Goal: Task Accomplishment & Management: Complete application form

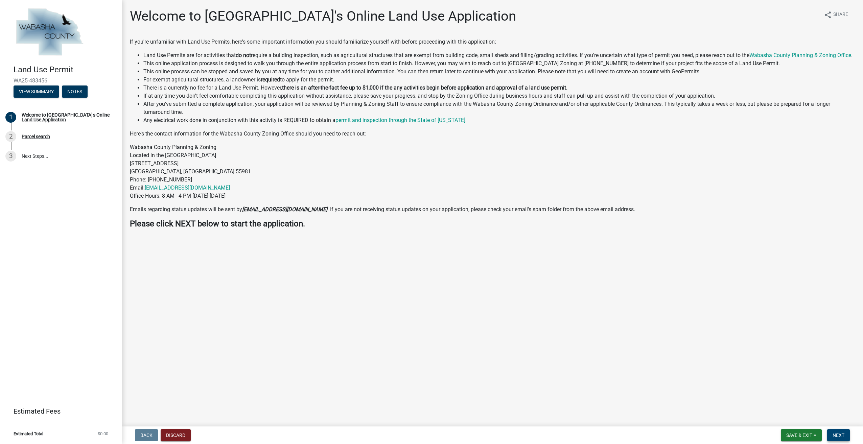
click at [837, 434] on span "Next" at bounding box center [838, 435] width 12 height 5
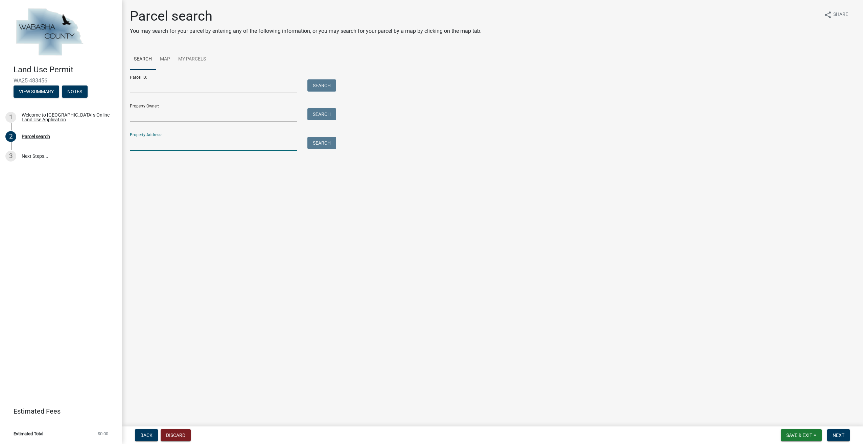
click at [145, 143] on input "Property Address:" at bounding box center [213, 144] width 167 height 14
click at [326, 144] on button "Search" at bounding box center [321, 143] width 29 height 12
click at [201, 146] on input "19606 co. rd. 18 wabasha" at bounding box center [213, 144] width 167 height 14
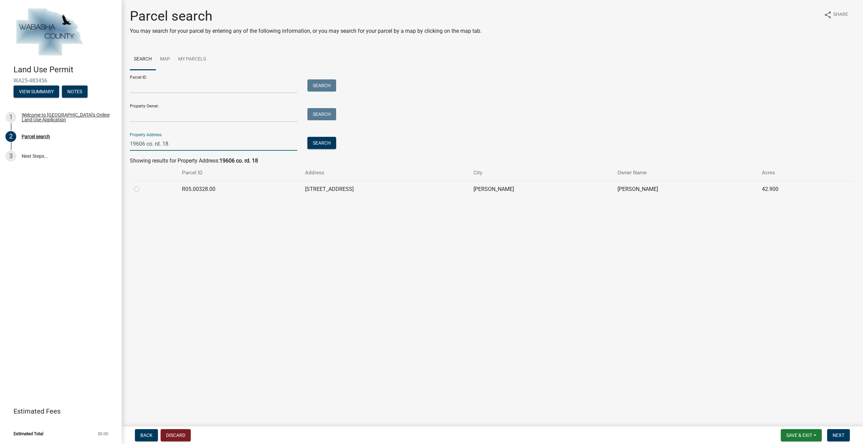
type input "19606 co. rd. 18"
click at [202, 190] on td "R05.00328.00" at bounding box center [239, 189] width 123 height 17
click at [320, 193] on td "[STREET_ADDRESS]" at bounding box center [385, 189] width 168 height 17
click at [335, 186] on td "[STREET_ADDRESS]" at bounding box center [385, 189] width 168 height 17
click at [506, 190] on td "[PERSON_NAME]" at bounding box center [541, 189] width 144 height 17
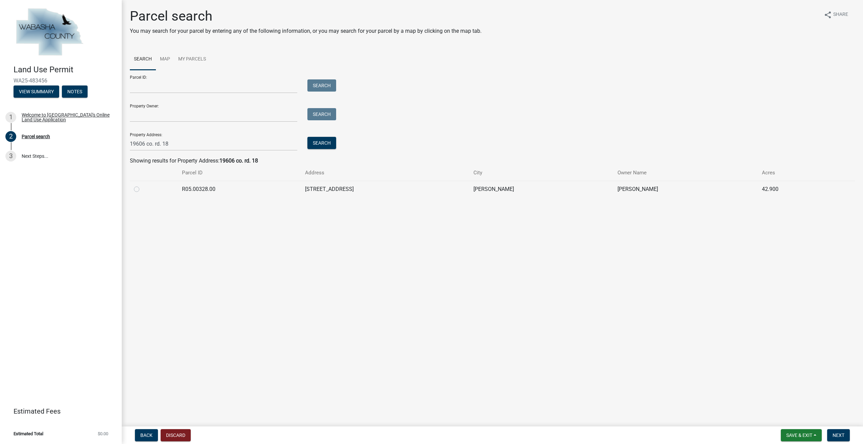
click at [613, 191] on td "[PERSON_NAME]" at bounding box center [685, 189] width 144 height 17
click at [142, 185] on label at bounding box center [142, 185] width 0 height 0
click at [142, 190] on input "radio" at bounding box center [144, 187] width 4 height 4
radio input "true"
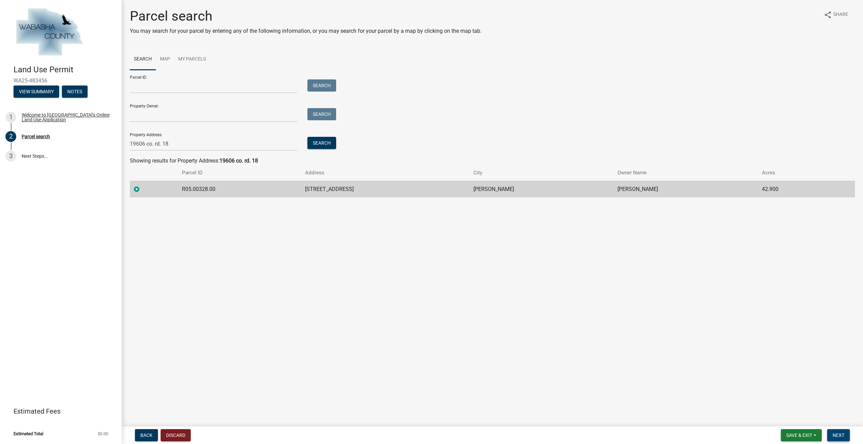
click at [837, 432] on button "Next" at bounding box center [838, 435] width 23 height 12
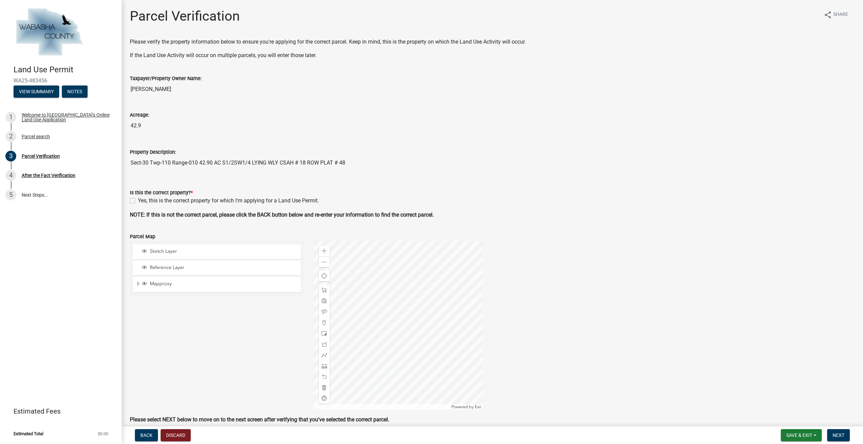
click at [138, 201] on label "Yes, this is the correct property for which I'm applying for a Land Use Permit." at bounding box center [228, 201] width 181 height 8
click at [138, 201] on input "Yes, this is the correct property for which I'm applying for a Land Use Permit." at bounding box center [140, 199] width 4 height 4
checkbox input "true"
click at [840, 435] on span "Next" at bounding box center [838, 435] width 12 height 5
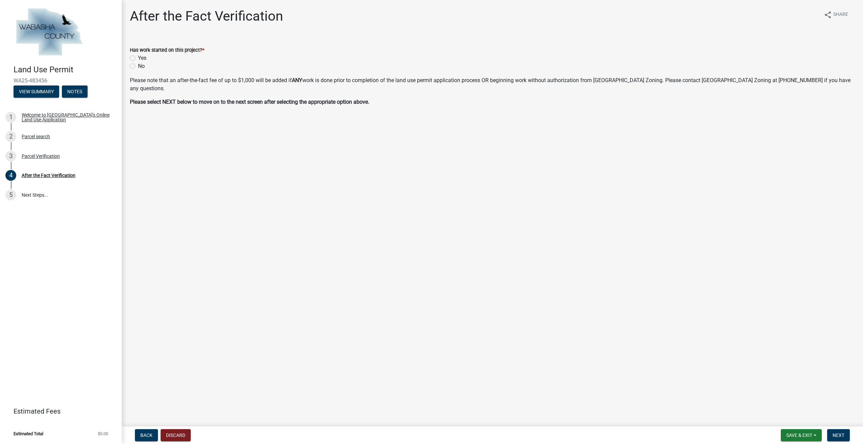
click at [138, 66] on label "No" at bounding box center [141, 66] width 7 height 8
click at [138, 66] on input "No" at bounding box center [140, 64] width 4 height 4
radio input "true"
click at [836, 431] on button "Next" at bounding box center [838, 435] width 23 height 12
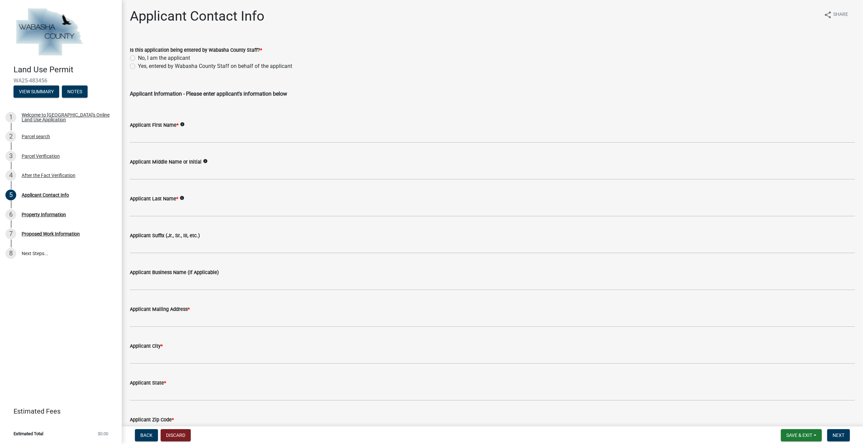
click at [138, 58] on label "No, I am the applicant" at bounding box center [164, 58] width 52 height 8
click at [138, 58] on input "No, I am the applicant" at bounding box center [140, 56] width 4 height 4
radio input "true"
click at [138, 58] on label "No, I am the applicant" at bounding box center [164, 58] width 52 height 8
click at [138, 58] on input "No, I am the applicant" at bounding box center [140, 56] width 4 height 4
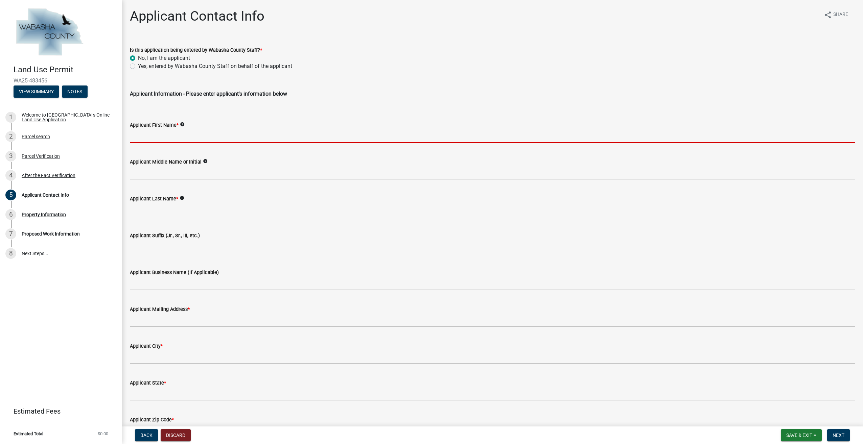
click at [180, 134] on input "Applicant First Name *" at bounding box center [492, 136] width 725 height 14
click at [274, 130] on input "Applicant First Name *" at bounding box center [492, 136] width 725 height 14
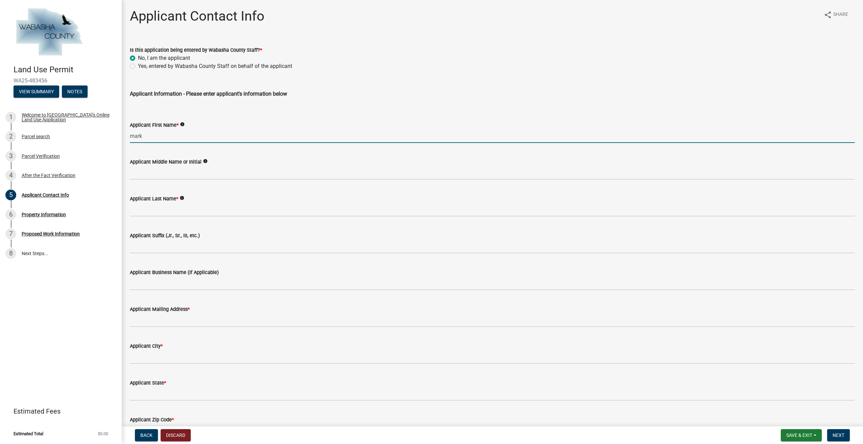
type input "mark"
click at [188, 206] on input "Applicant Last Name *" at bounding box center [492, 210] width 725 height 14
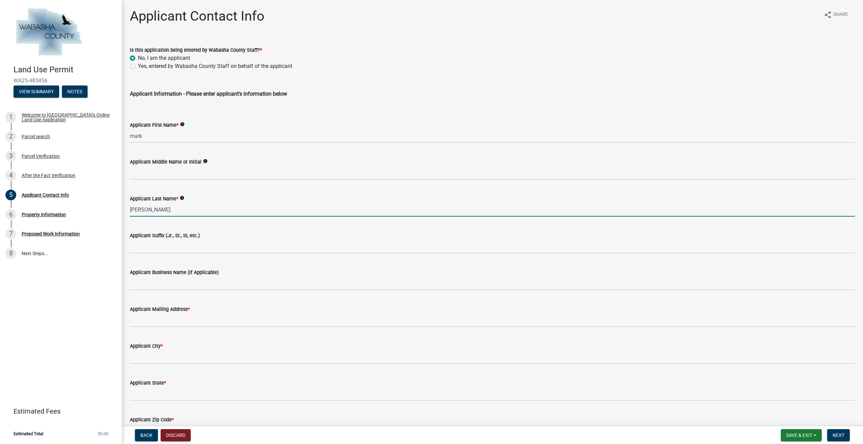
type input "[PERSON_NAME]"
click at [189, 285] on input "Applicant Business Name (If Applicable)" at bounding box center [492, 284] width 725 height 14
type input "Winona Homes"
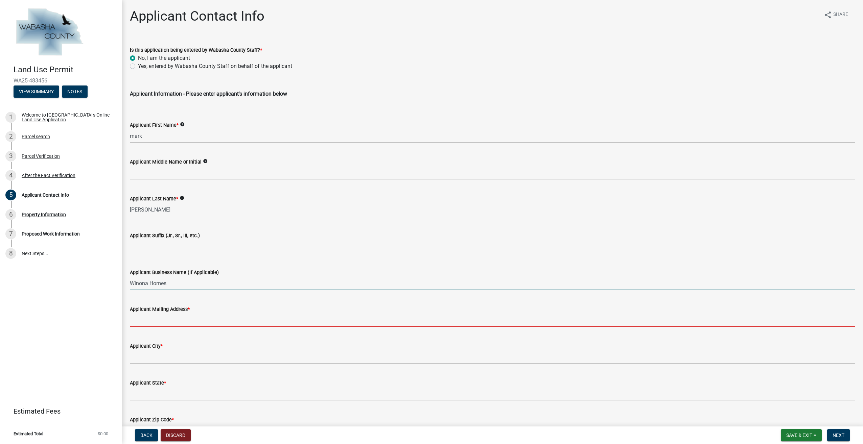
type input "[STREET_ADDRESS][PERSON_NAME]"
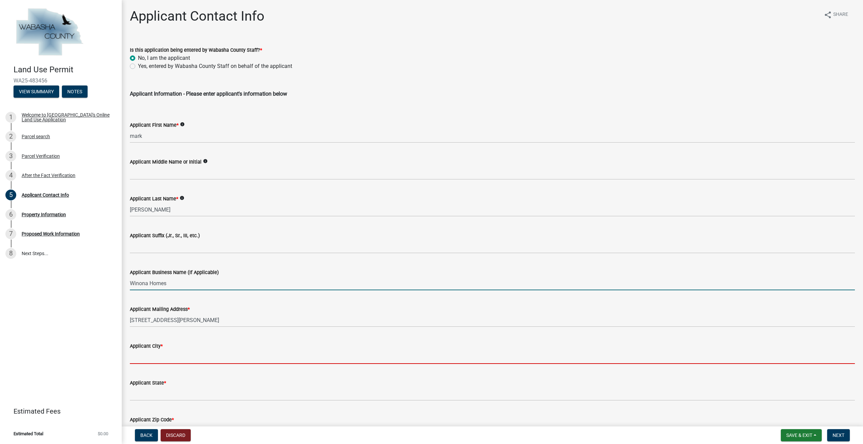
type input "[US_STATE][GEOGRAPHIC_DATA]"
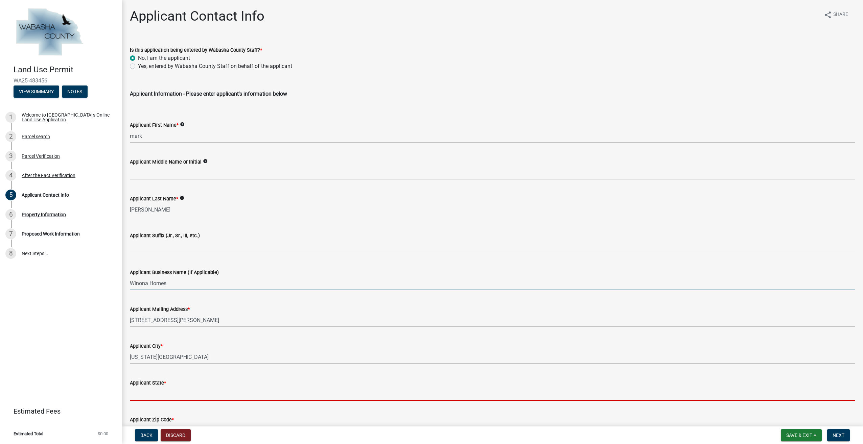
type input "MN"
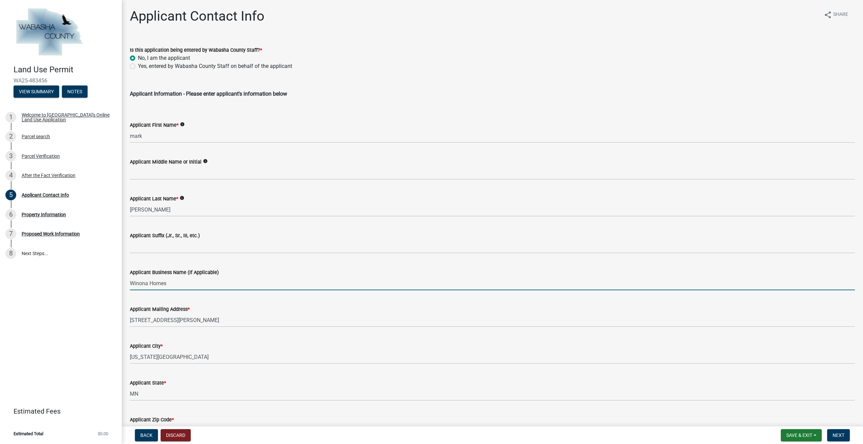
type input "55959"
type input "5074522373"
type input "[PERSON_NAME][EMAIL_ADDRESS][DOMAIN_NAME]"
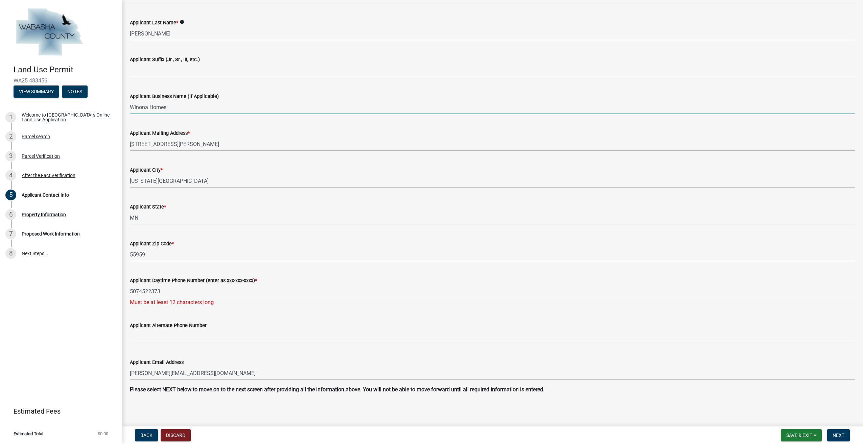
scroll to position [178, 0]
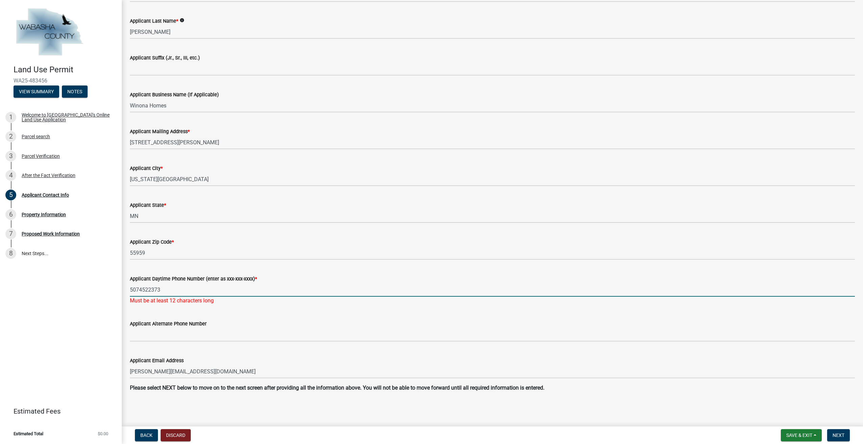
click at [131, 290] on input "5074522373" at bounding box center [492, 290] width 725 height 14
click at [179, 285] on input "5074522373" at bounding box center [492, 290] width 725 height 14
click at [138, 290] on input "5074522373" at bounding box center [492, 290] width 725 height 14
click at [148, 289] on input "507-4522373" at bounding box center [492, 290] width 725 height 14
click at [182, 294] on input "[PHONE_NUMBER]" at bounding box center [492, 290] width 725 height 14
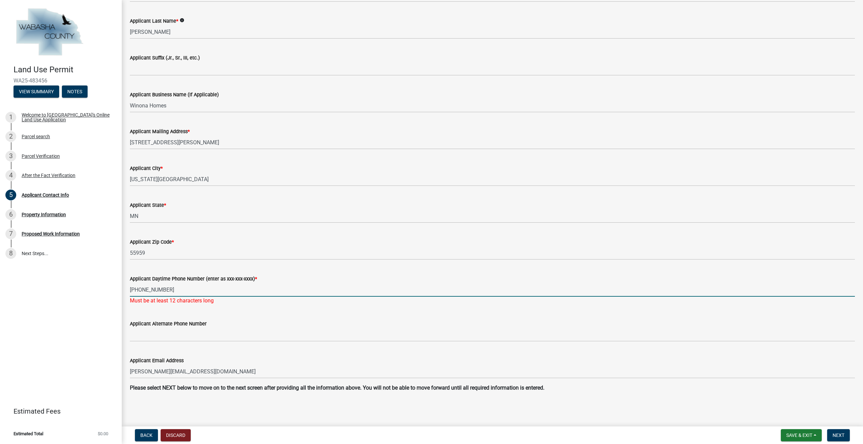
click at [131, 291] on input "[PHONE_NUMBER]" at bounding box center [492, 290] width 725 height 14
click at [175, 295] on input "[PHONE_NUMBER]" at bounding box center [492, 290] width 725 height 14
type input "[PHONE_NUMBER]"
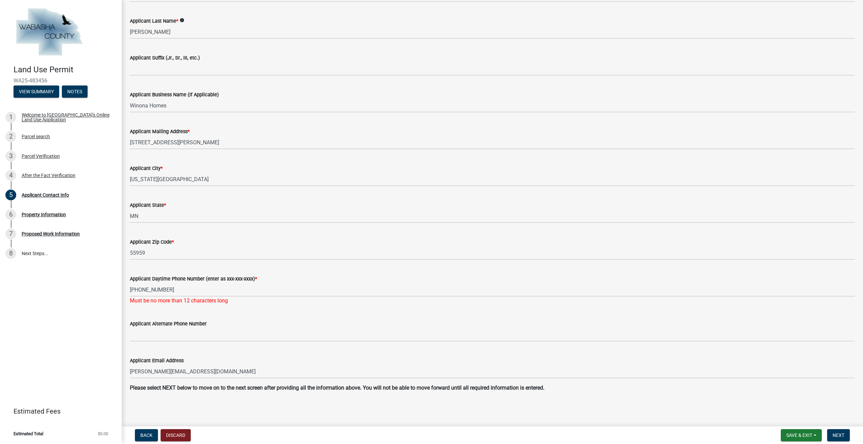
click at [232, 306] on wm-data-entity-input "Applicant Daytime Phone Number (enter as xxx-xxx-xxxx) * [PHONE_NUMBER] Must be…" at bounding box center [492, 287] width 725 height 45
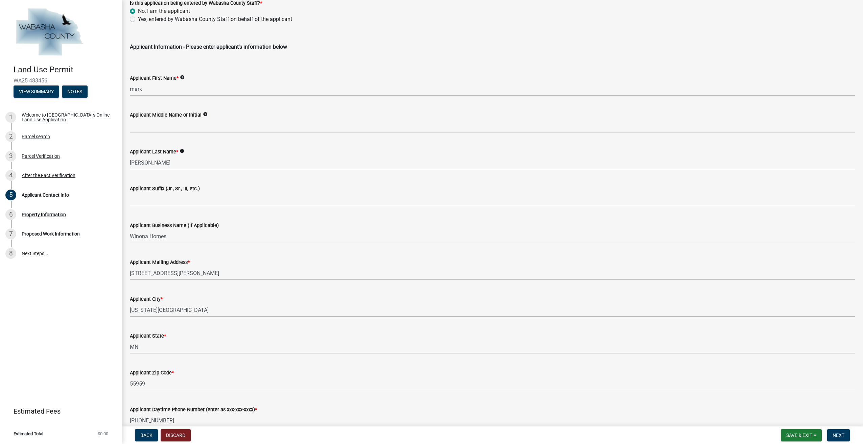
scroll to position [34, 0]
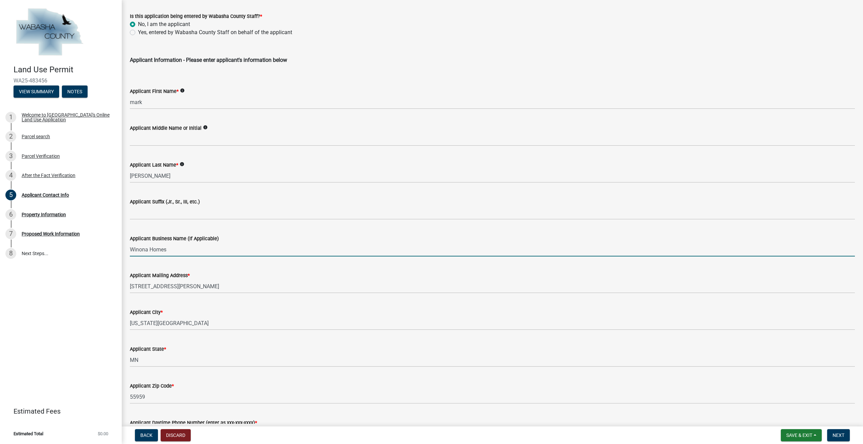
click at [182, 255] on input "Winona Homes" at bounding box center [492, 250] width 725 height 14
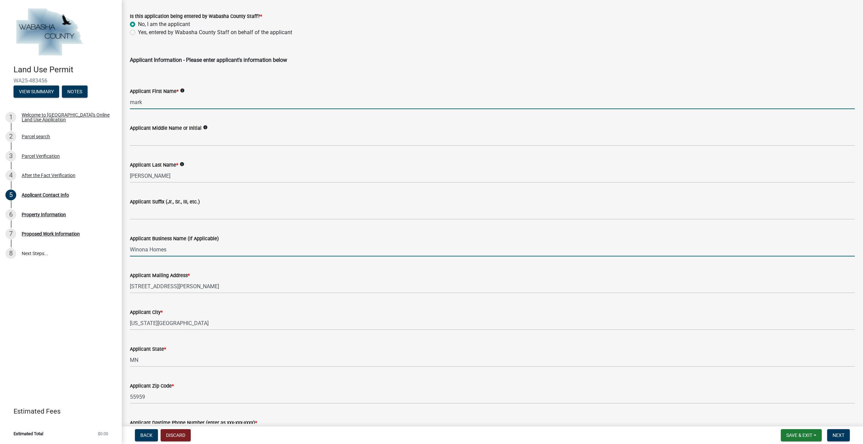
click at [152, 102] on input "mark" at bounding box center [492, 102] width 725 height 14
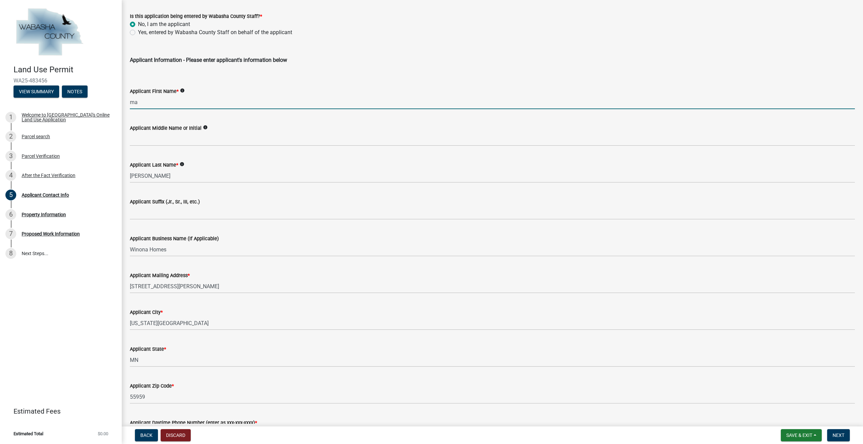
type input "m"
type input "[PERSON_NAME]"
type input "W"
type input "[PERSON_NAME]"
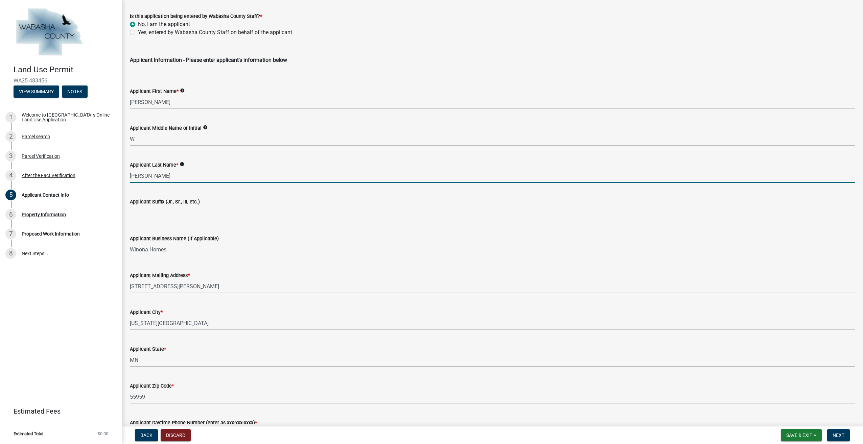
click at [153, 174] on input "[PERSON_NAME]" at bounding box center [492, 176] width 725 height 14
type input "Goede"
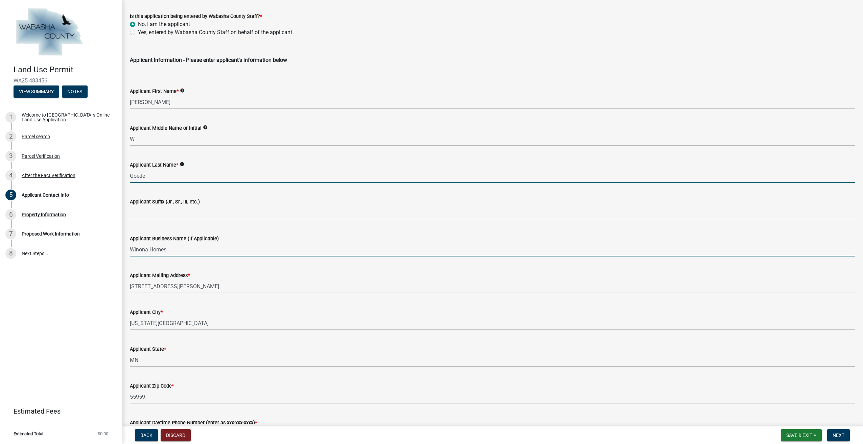
click at [325, 251] on input "Winona Homes" at bounding box center [492, 250] width 725 height 14
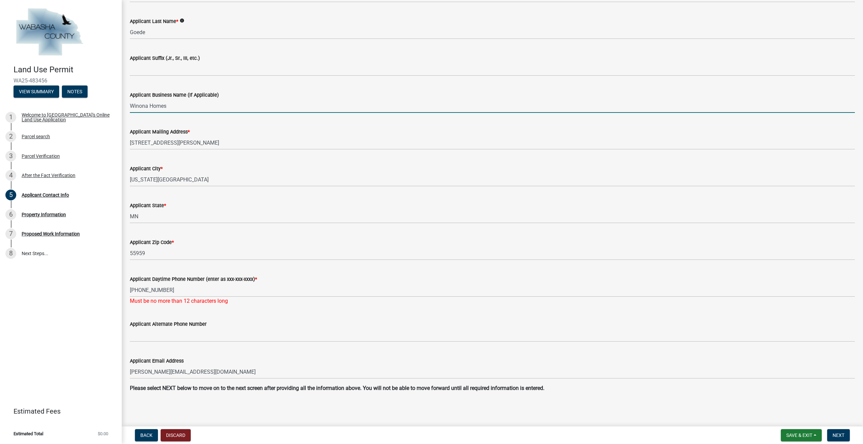
scroll to position [178, 0]
click at [840, 434] on span "Next" at bounding box center [838, 435] width 12 height 5
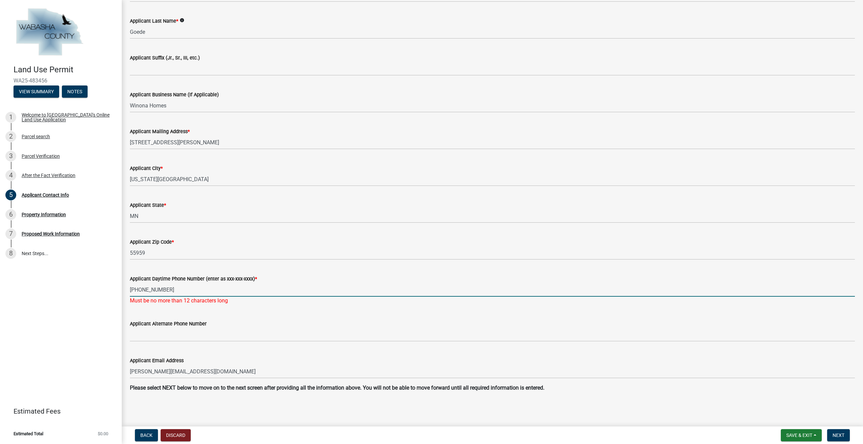
click at [135, 290] on input "[PHONE_NUMBER]" at bounding box center [492, 290] width 725 height 14
type input "[PHONE_NUMBER]"
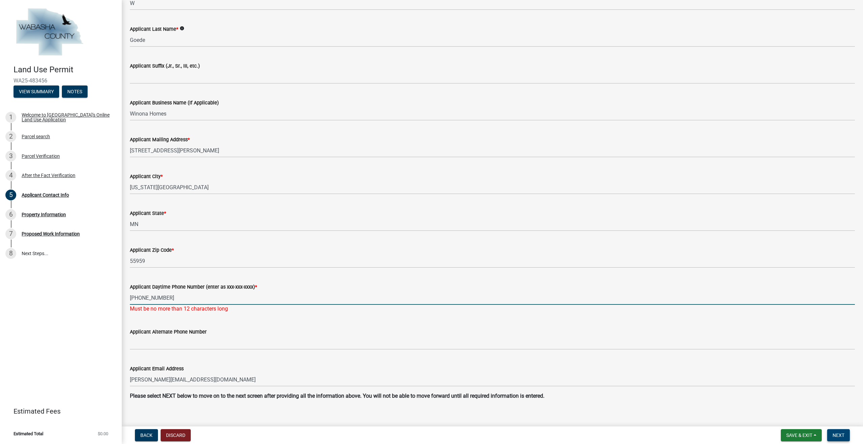
click at [837, 437] on span "Next" at bounding box center [838, 435] width 12 height 5
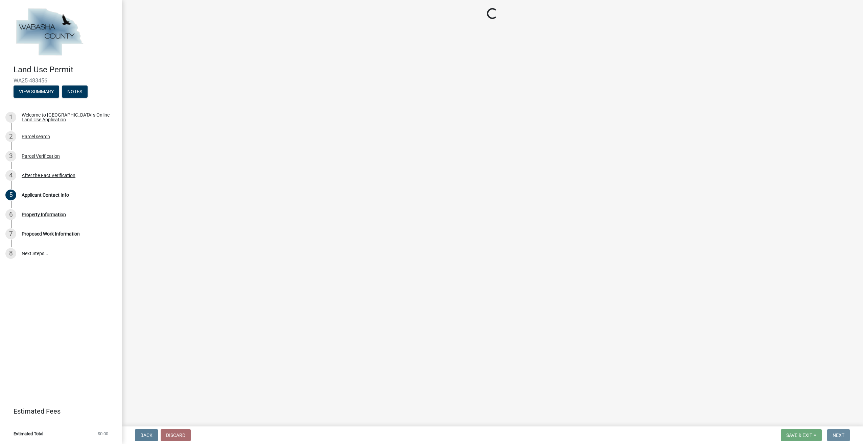
scroll to position [0, 0]
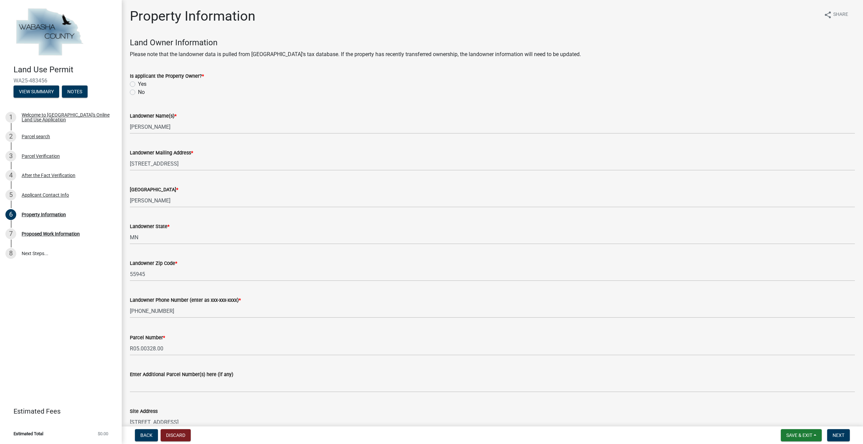
click at [138, 93] on label "No" at bounding box center [141, 92] width 7 height 8
click at [138, 93] on input "No" at bounding box center [140, 90] width 4 height 4
radio input "true"
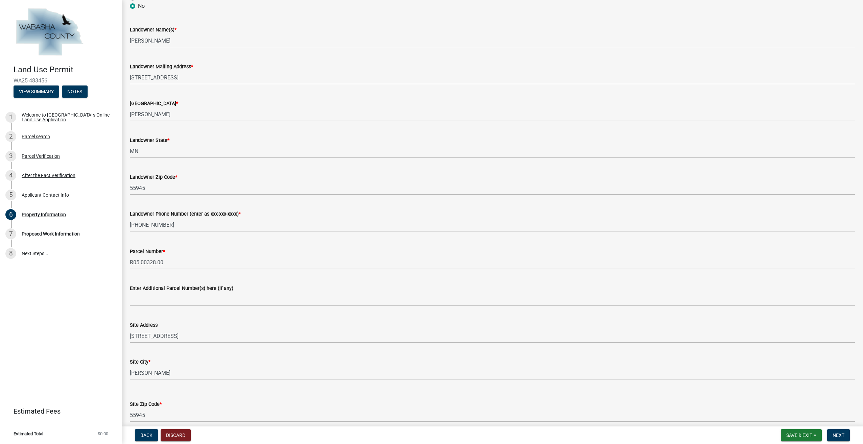
scroll to position [135, 0]
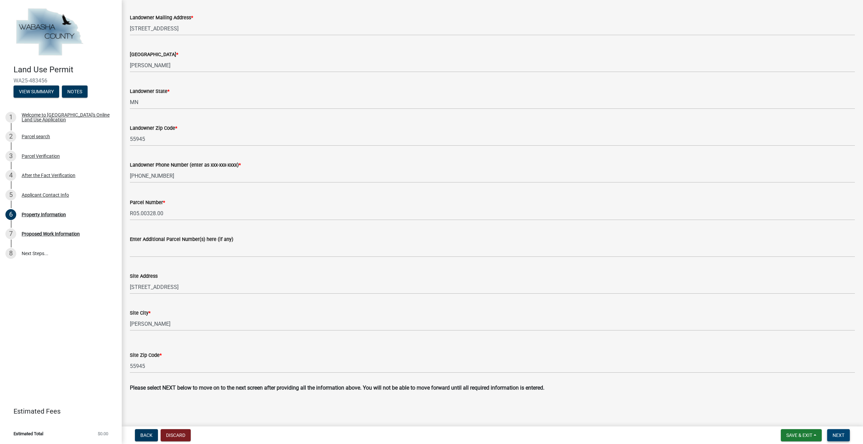
click at [833, 436] on span "Next" at bounding box center [838, 435] width 12 height 5
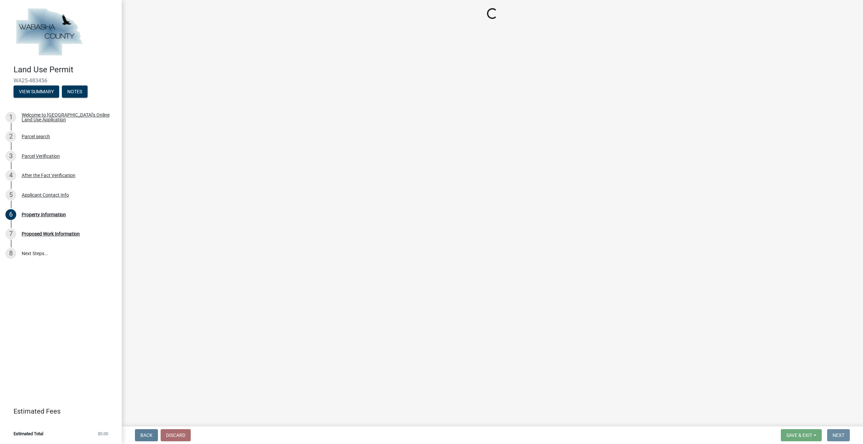
scroll to position [0, 0]
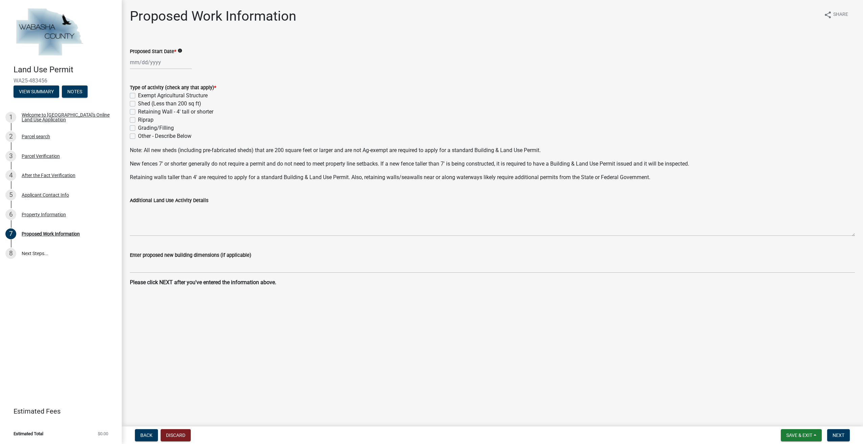
click at [136, 62] on div at bounding box center [161, 62] width 62 height 14
click at [203, 78] on button "Next month" at bounding box center [201, 76] width 8 height 11
select select "10"
click at [148, 110] on div "7" at bounding box center [147, 109] width 11 height 11
type input "[DATE]"
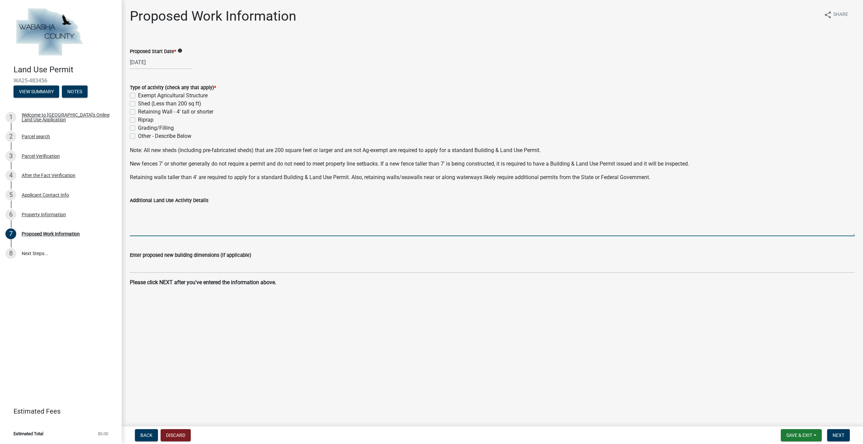
click at [197, 224] on textarea "Additional Land Use Activity Details" at bounding box center [492, 221] width 725 height 32
type textarea "Replace old mobile home with new one in the same location"
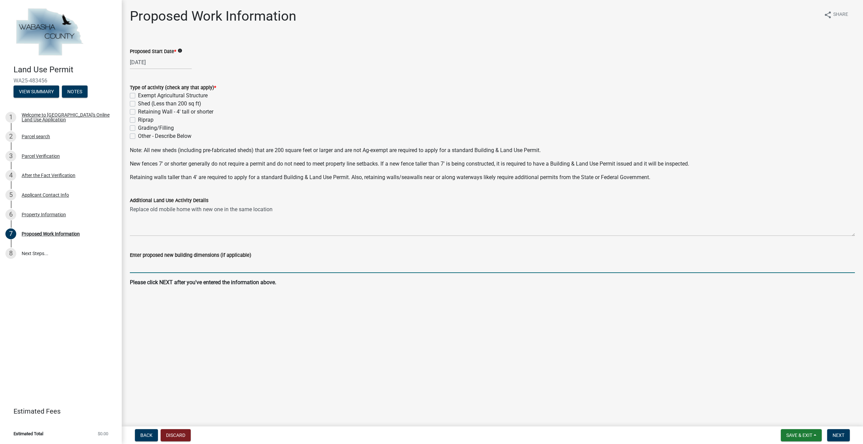
click at [209, 267] on input "Enter proposed new building dimensions (if applicable)" at bounding box center [492, 266] width 725 height 14
type input "15' x 76'"
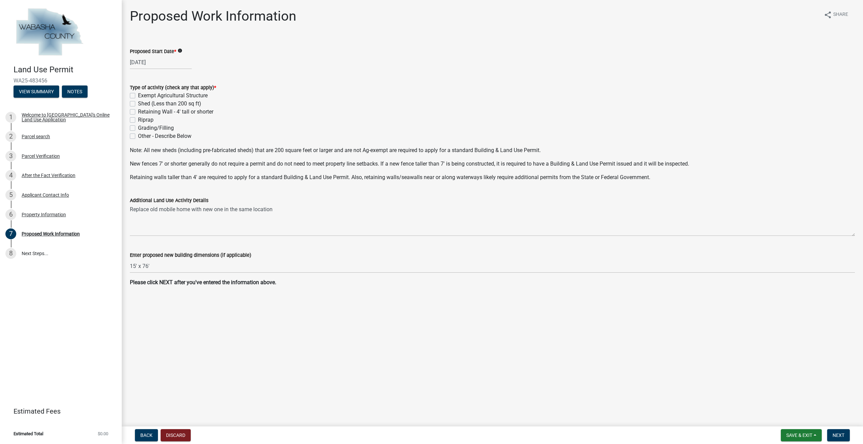
click at [138, 135] on label "Other - Describe Below" at bounding box center [164, 136] width 53 height 8
click at [138, 135] on input "Other - Describe Below" at bounding box center [140, 134] width 4 height 4
checkbox input "true"
checkbox input "false"
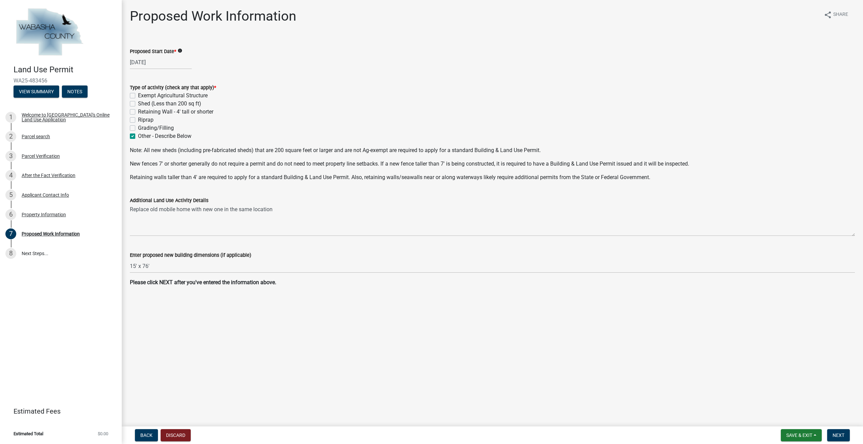
checkbox input "false"
checkbox input "true"
click at [833, 433] on span "Next" at bounding box center [838, 435] width 12 height 5
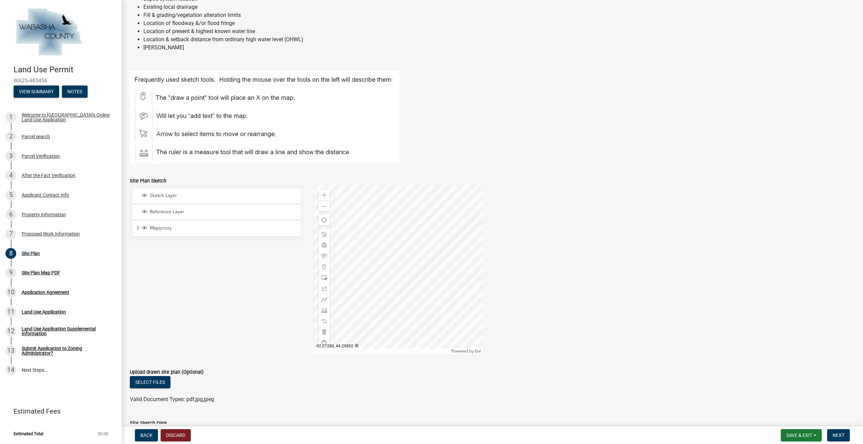
scroll to position [101, 0]
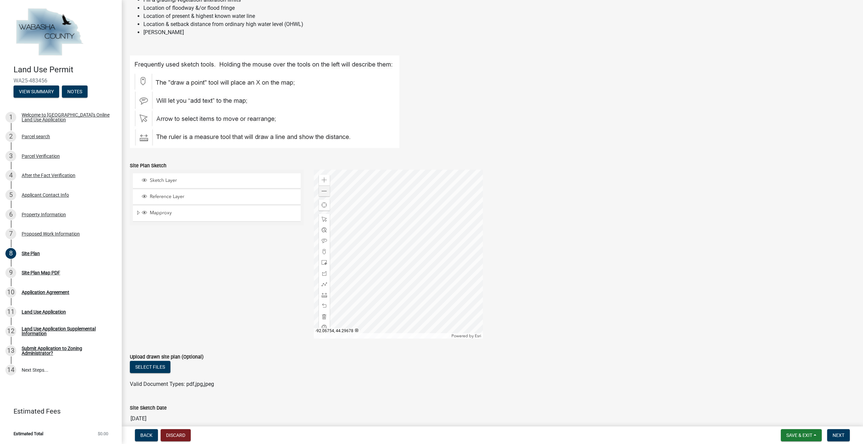
click at [375, 239] on div at bounding box center [398, 254] width 169 height 169
click at [458, 231] on div at bounding box center [398, 254] width 169 height 169
click at [314, 170] on div at bounding box center [398, 254] width 169 height 169
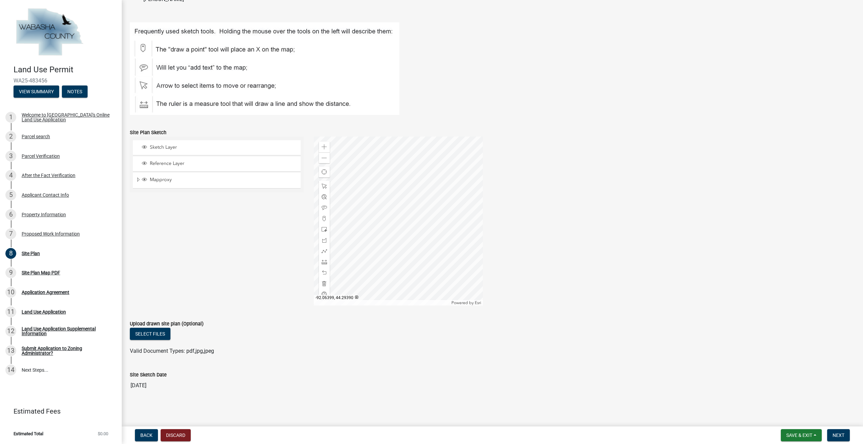
click at [418, 306] on div at bounding box center [398, 221] width 169 height 169
click at [471, 240] on div at bounding box center [398, 221] width 169 height 169
click at [412, 209] on div at bounding box center [398, 221] width 169 height 169
click at [351, 206] on div at bounding box center [398, 221] width 169 height 169
click at [395, 239] on div at bounding box center [398, 221] width 169 height 169
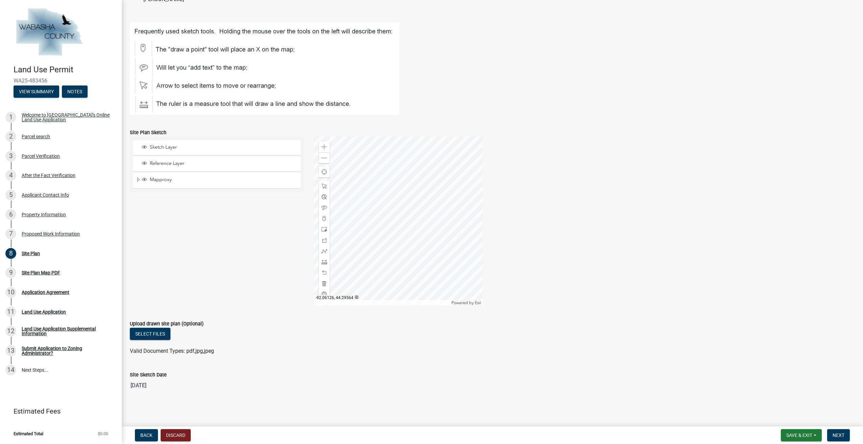
click at [431, 223] on div at bounding box center [398, 221] width 169 height 169
click at [467, 264] on div at bounding box center [398, 221] width 169 height 169
click at [429, 222] on div at bounding box center [398, 221] width 169 height 169
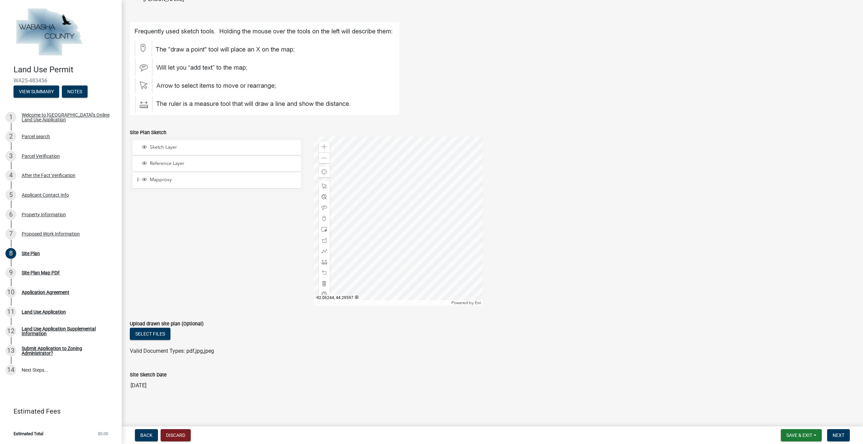
click at [429, 288] on div at bounding box center [398, 221] width 169 height 169
click at [470, 188] on div at bounding box center [398, 221] width 169 height 169
click at [144, 435] on span "Back" at bounding box center [146, 435] width 12 height 5
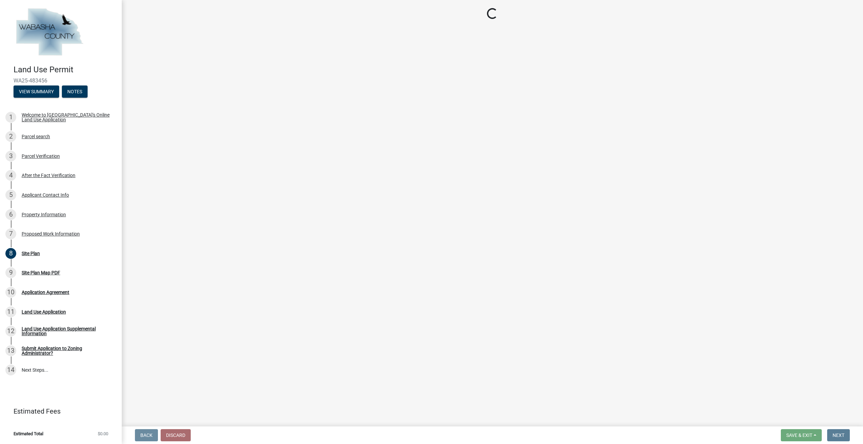
scroll to position [0, 0]
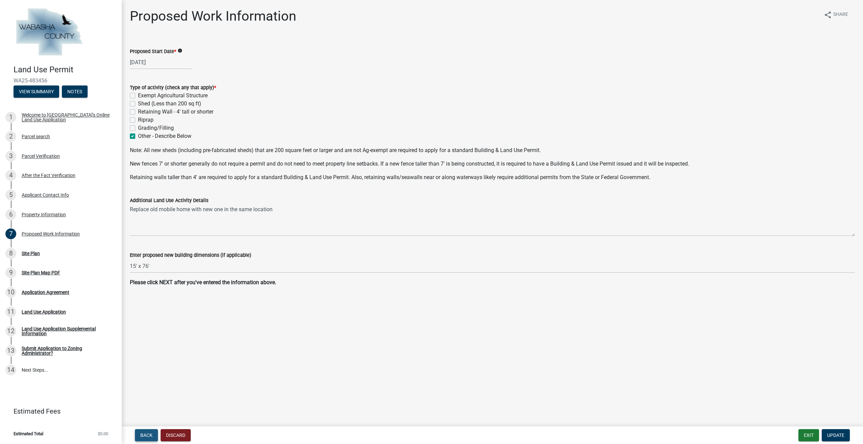
click at [144, 435] on span "Back" at bounding box center [146, 435] width 12 height 5
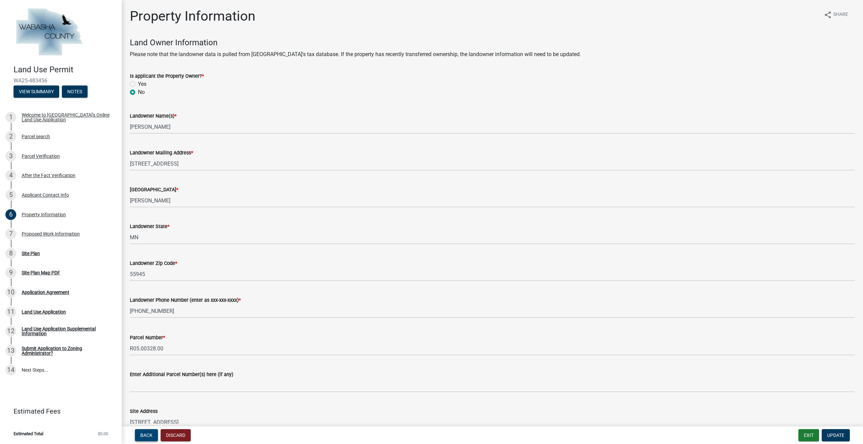
click at [144, 435] on span "Back" at bounding box center [146, 435] width 12 height 5
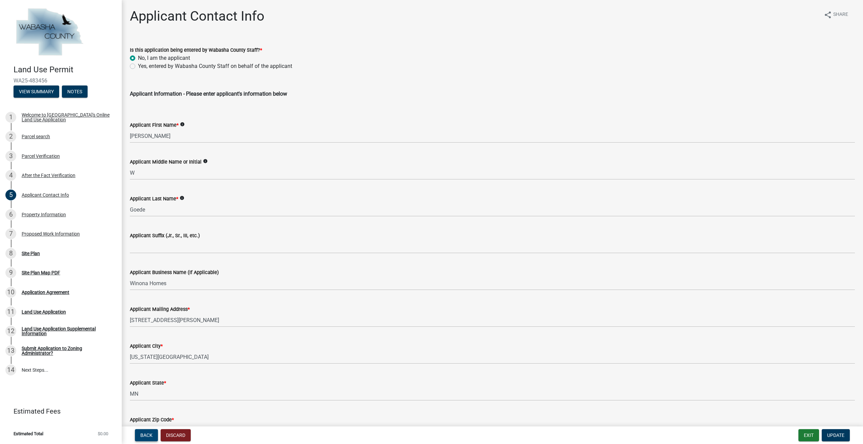
click at [144, 435] on span "Back" at bounding box center [146, 435] width 12 height 5
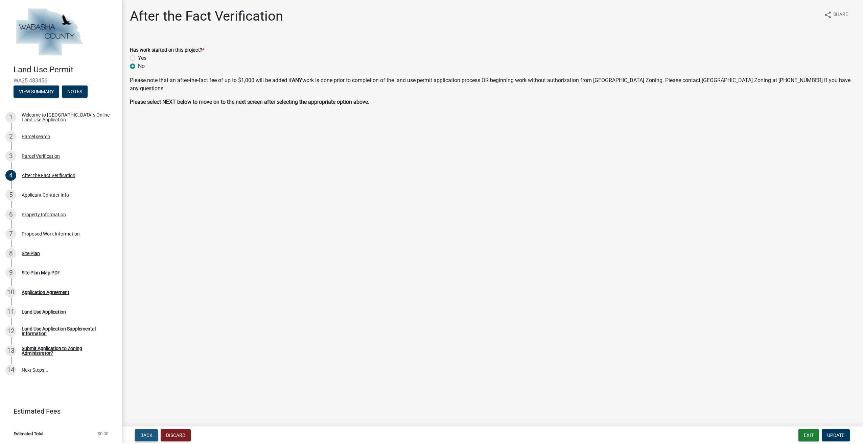
click at [144, 435] on span "Back" at bounding box center [146, 435] width 12 height 5
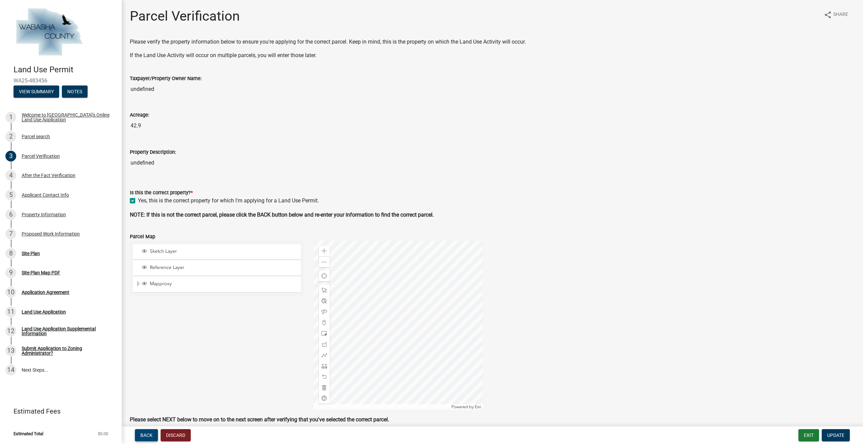
click at [144, 435] on span "Back" at bounding box center [146, 435] width 12 height 5
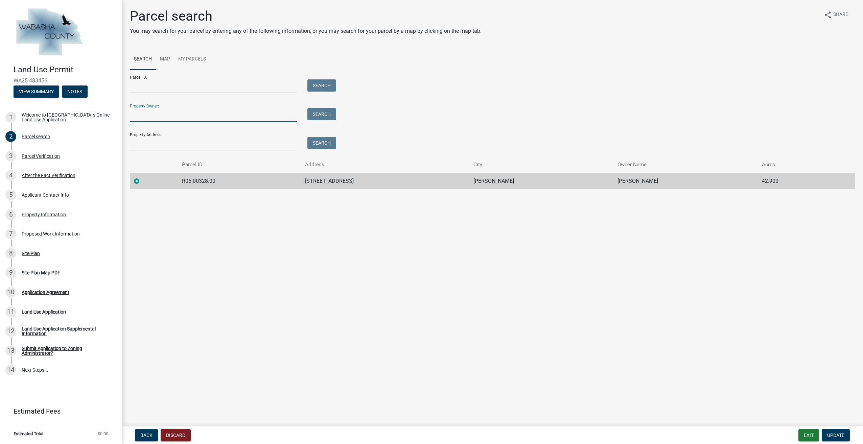
click at [170, 116] on input "Property Owner:" at bounding box center [213, 115] width 167 height 14
type input "[PERSON_NAME]"
click at [325, 117] on button "Search" at bounding box center [321, 114] width 29 height 12
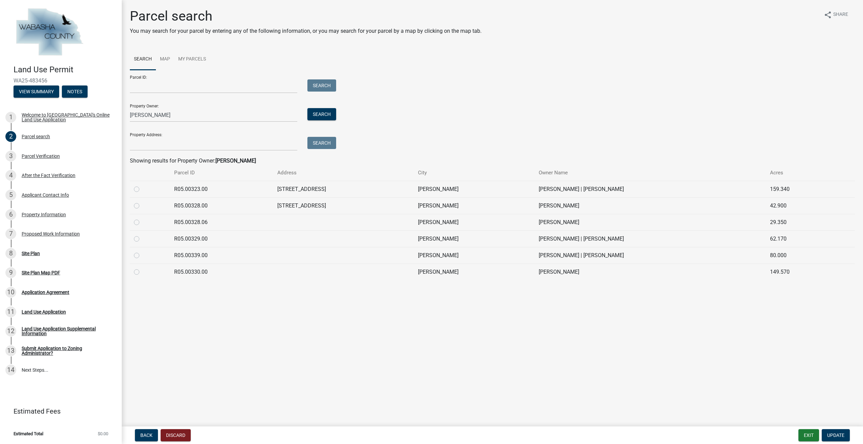
click at [333, 226] on td at bounding box center [343, 222] width 141 height 17
click at [142, 202] on label at bounding box center [142, 202] width 0 height 0
click at [142, 206] on input "radio" at bounding box center [144, 204] width 4 height 4
radio input "true"
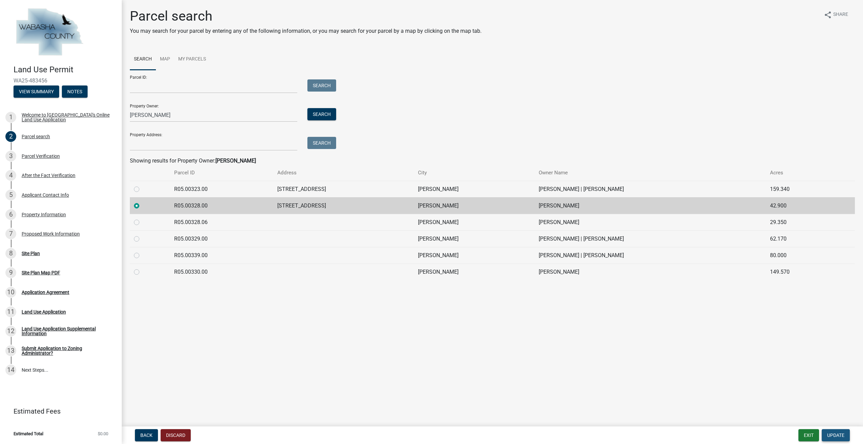
click at [837, 436] on span "Update" at bounding box center [835, 435] width 17 height 5
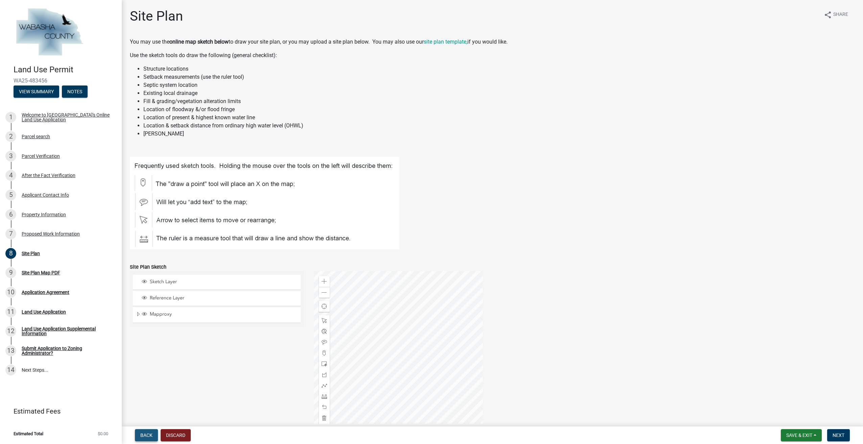
click at [144, 433] on span "Back" at bounding box center [146, 435] width 12 height 5
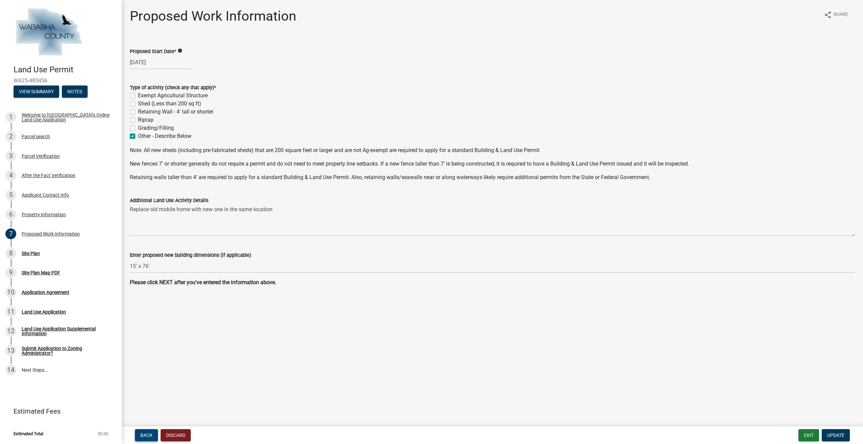
click at [152, 435] on span "Back" at bounding box center [146, 435] width 12 height 5
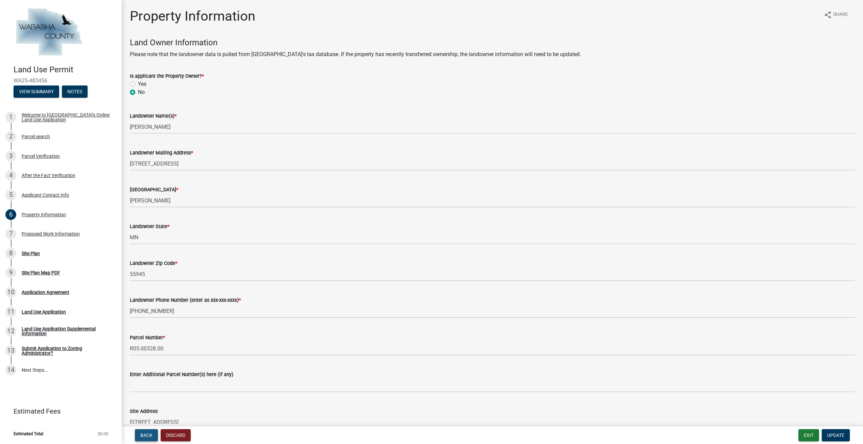
click at [150, 434] on span "Back" at bounding box center [146, 435] width 12 height 5
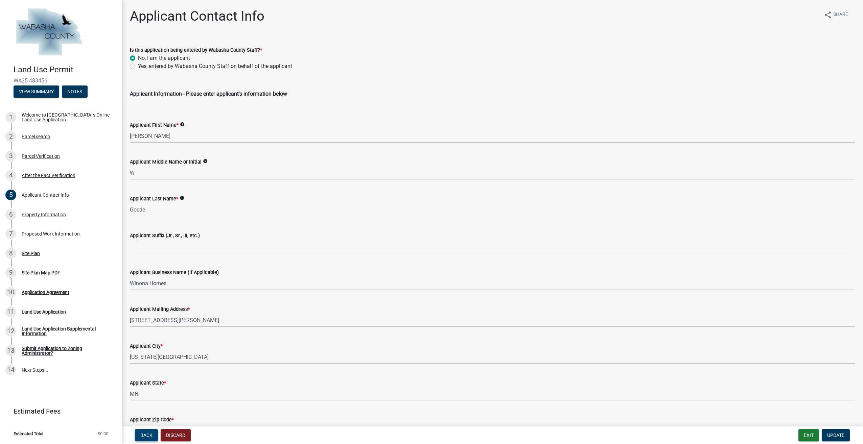
click at [150, 434] on span "Back" at bounding box center [146, 435] width 12 height 5
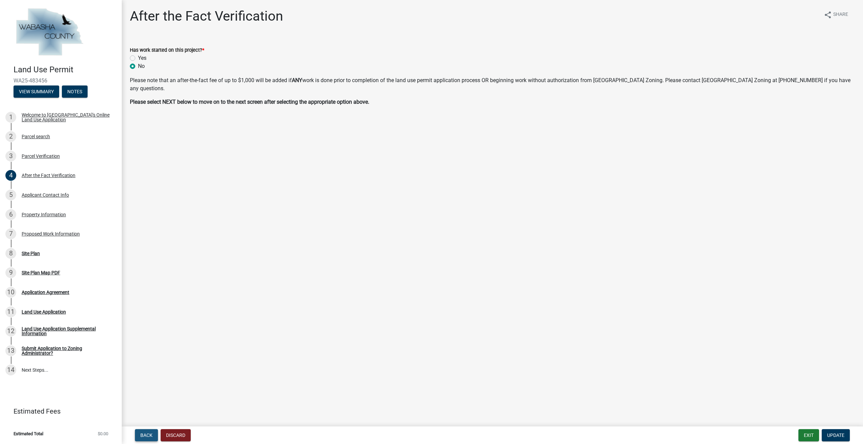
click at [150, 434] on span "Back" at bounding box center [146, 435] width 12 height 5
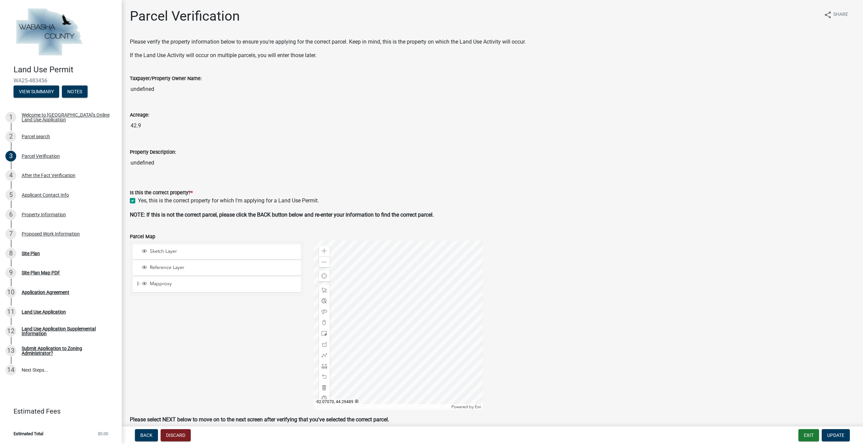
scroll to position [31, 0]
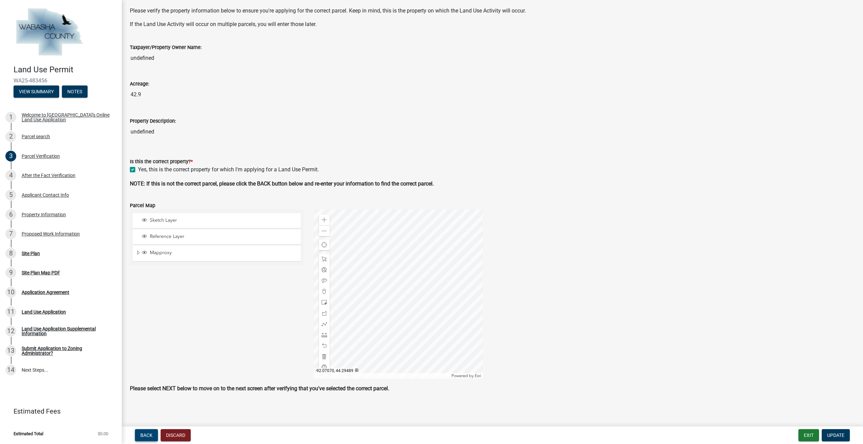
click at [150, 435] on span "Back" at bounding box center [146, 435] width 12 height 5
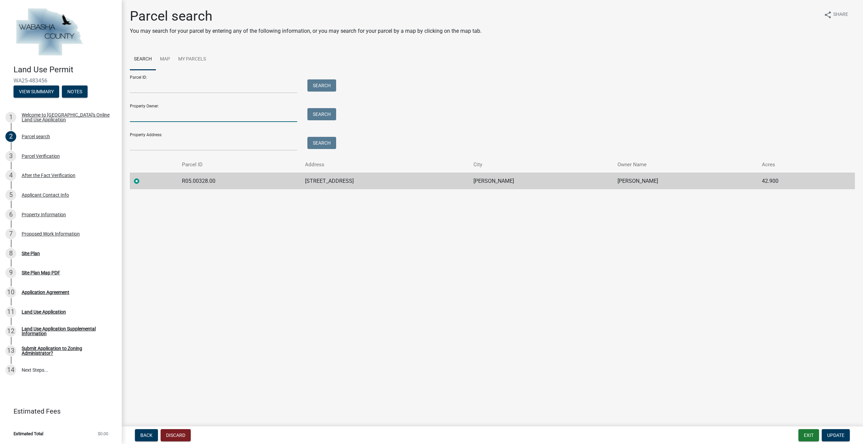
click at [233, 116] on input "Property Owner:" at bounding box center [213, 115] width 167 height 14
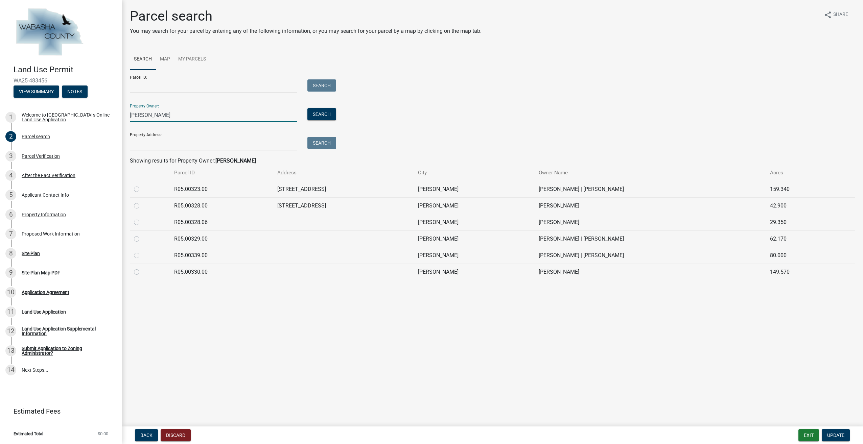
type input "[PERSON_NAME]"
click at [297, 209] on td "[STREET_ADDRESS]" at bounding box center [343, 205] width 141 height 17
click at [333, 210] on td "[STREET_ADDRESS]" at bounding box center [343, 205] width 141 height 17
click at [221, 207] on td "R05.00328.00" at bounding box center [221, 205] width 103 height 17
click at [194, 220] on td "R05.00328.06" at bounding box center [221, 222] width 103 height 17
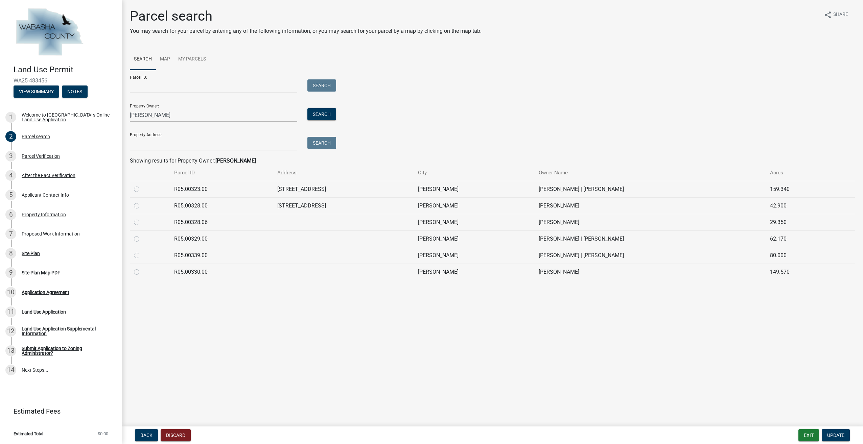
click at [142, 218] on label at bounding box center [142, 218] width 0 height 0
click at [142, 223] on input "radio" at bounding box center [144, 220] width 4 height 4
radio input "true"
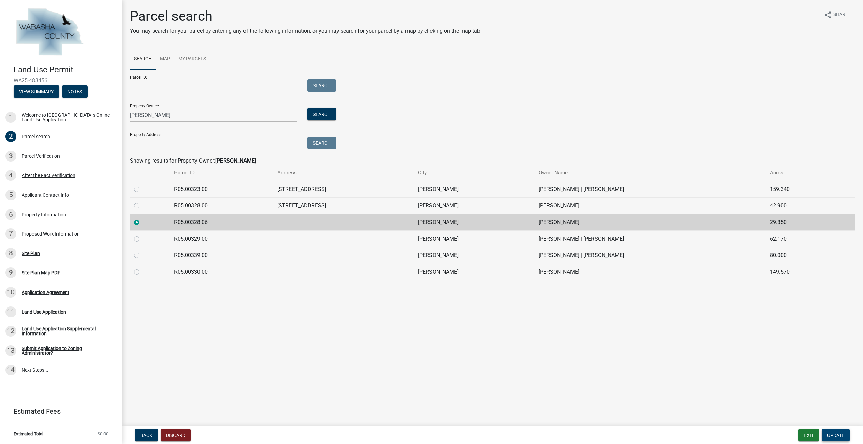
click at [837, 435] on span "Update" at bounding box center [835, 435] width 17 height 5
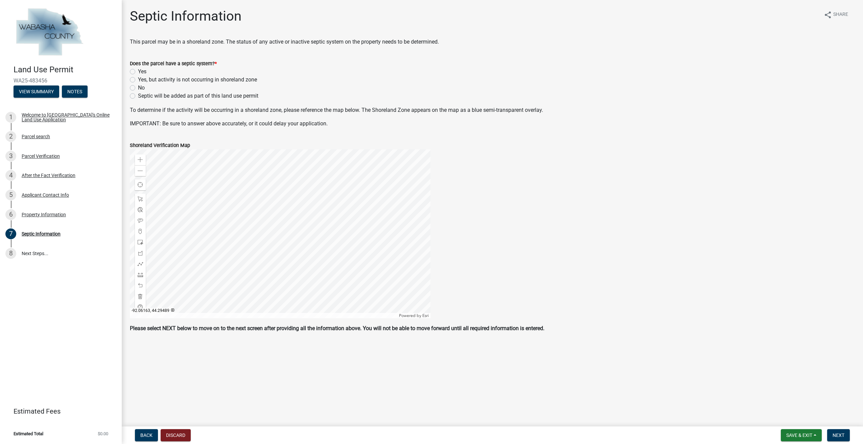
click at [291, 256] on div at bounding box center [280, 233] width 301 height 169
click at [280, 244] on div at bounding box center [280, 233] width 301 height 169
click at [287, 234] on div at bounding box center [280, 233] width 301 height 169
click at [270, 281] on div at bounding box center [280, 233] width 301 height 169
click at [269, 216] on div at bounding box center [280, 233] width 301 height 169
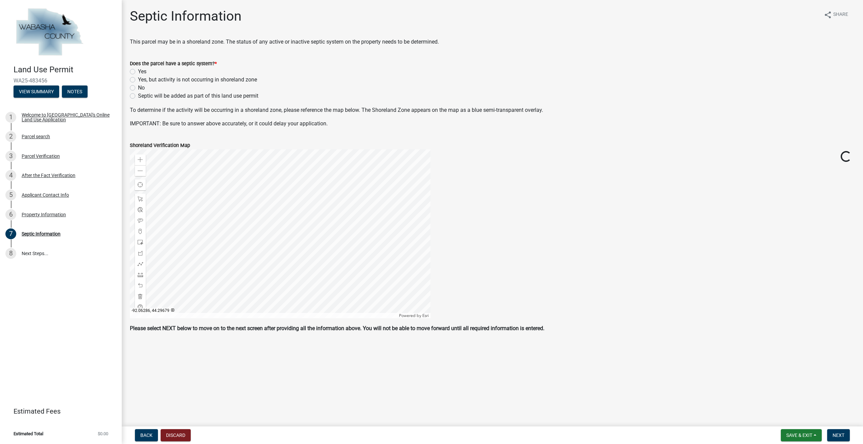
click at [278, 302] on div at bounding box center [280, 233] width 301 height 169
click at [264, 175] on div at bounding box center [280, 233] width 301 height 169
click at [366, 213] on div at bounding box center [280, 233] width 301 height 169
click at [249, 235] on div at bounding box center [280, 233] width 301 height 169
click at [272, 256] on div at bounding box center [280, 233] width 301 height 169
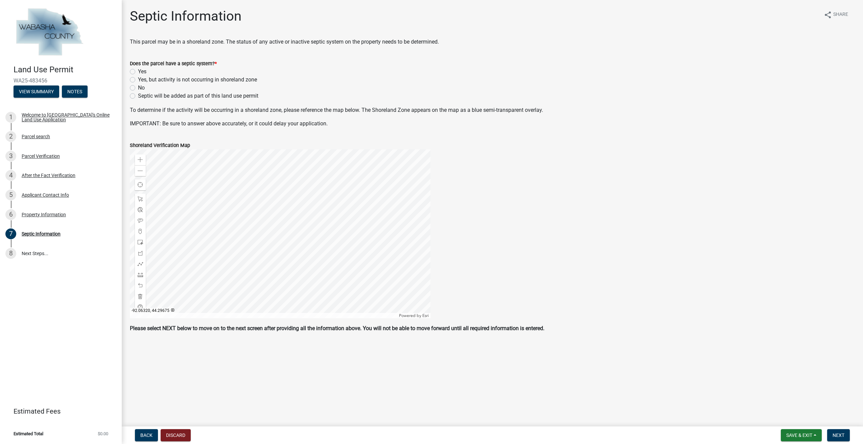
click at [233, 266] on div at bounding box center [280, 233] width 301 height 169
click at [250, 249] on div at bounding box center [280, 233] width 301 height 169
click at [430, 318] on div at bounding box center [280, 233] width 301 height 169
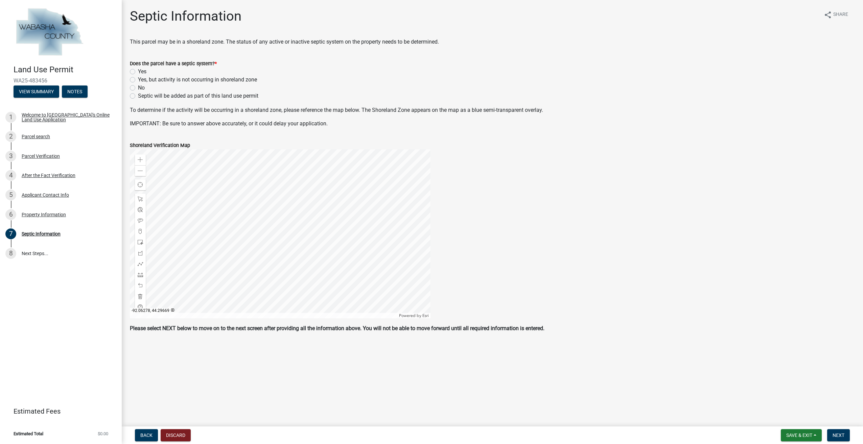
click at [354, 258] on div at bounding box center [280, 233] width 301 height 169
click at [315, 212] on div at bounding box center [280, 233] width 301 height 169
click at [346, 278] on div at bounding box center [280, 233] width 301 height 169
click at [357, 296] on div at bounding box center [280, 233] width 301 height 169
click at [341, 316] on div at bounding box center [280, 233] width 301 height 169
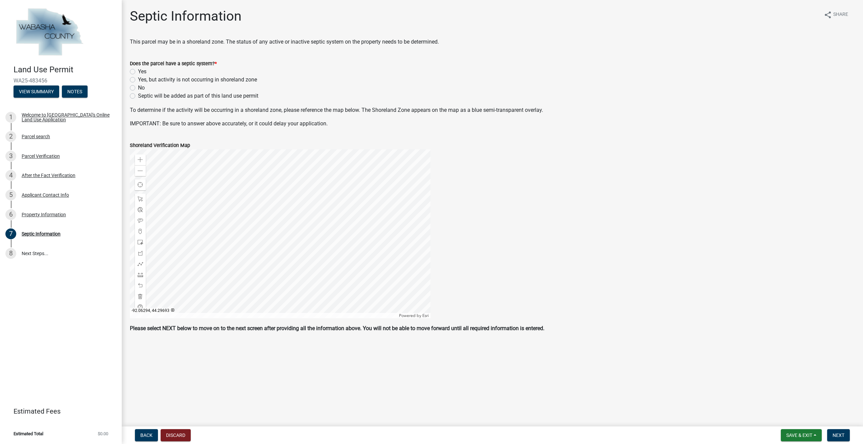
click at [342, 229] on div at bounding box center [280, 233] width 301 height 169
